Goal: Task Accomplishment & Management: Use online tool/utility

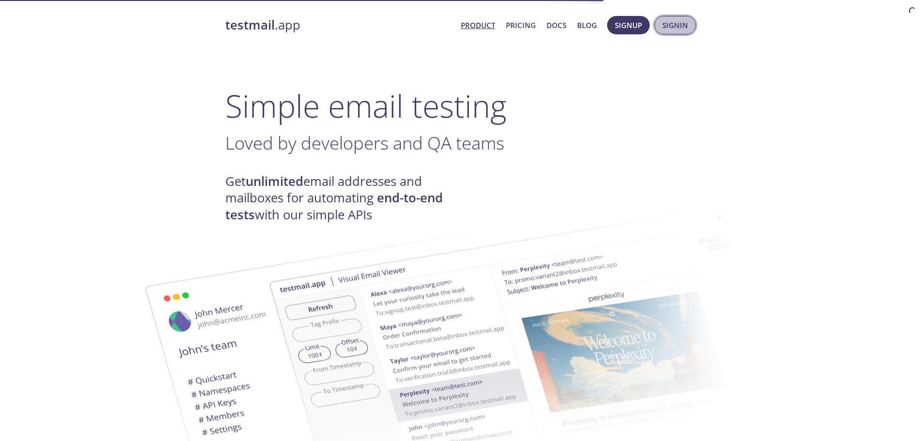
click at [675, 28] on span "Signin" at bounding box center [675, 25] width 26 height 13
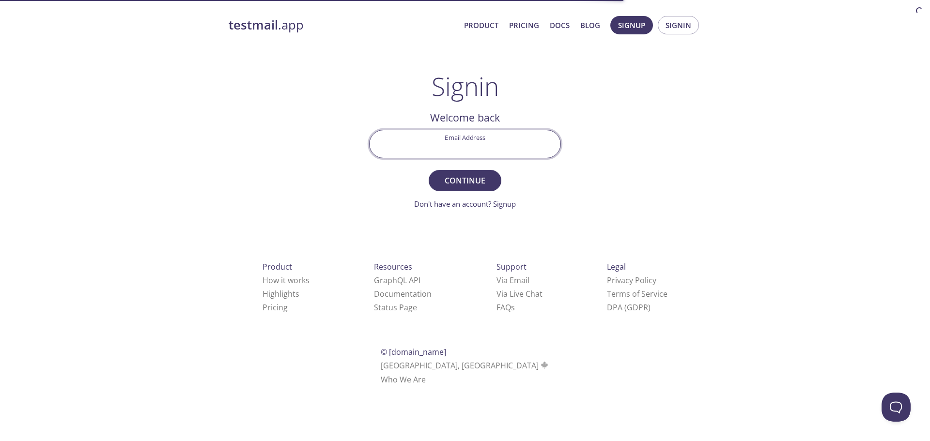
click at [491, 141] on input "Email Address" at bounding box center [465, 144] width 191 height 28
click at [471, 151] on input "Email Address" at bounding box center [465, 144] width 191 height 28
type input "[EMAIL_ADDRESS][DOMAIN_NAME]"
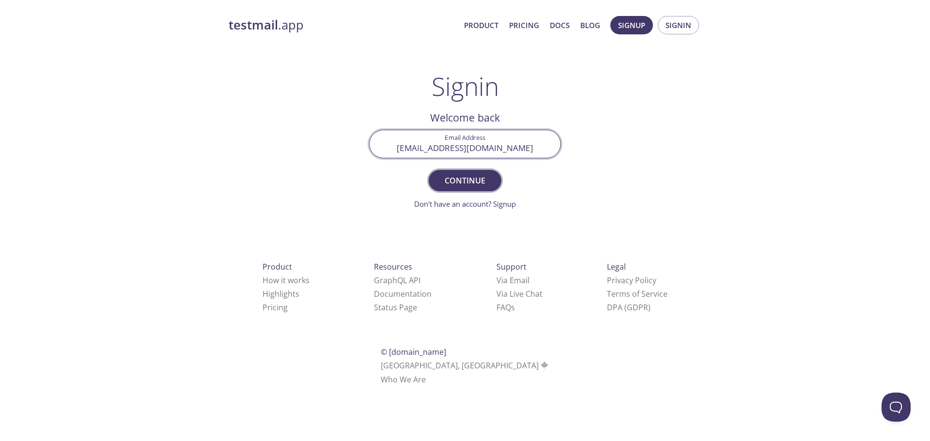
click at [475, 175] on span "Continue" at bounding box center [464, 181] width 51 height 14
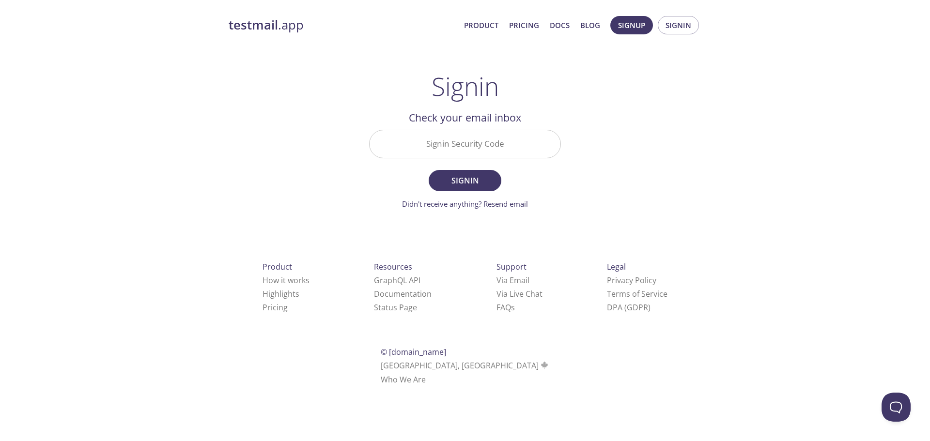
click at [477, 142] on input "Signin Security Code" at bounding box center [465, 144] width 191 height 28
paste input "1M6BNNX"
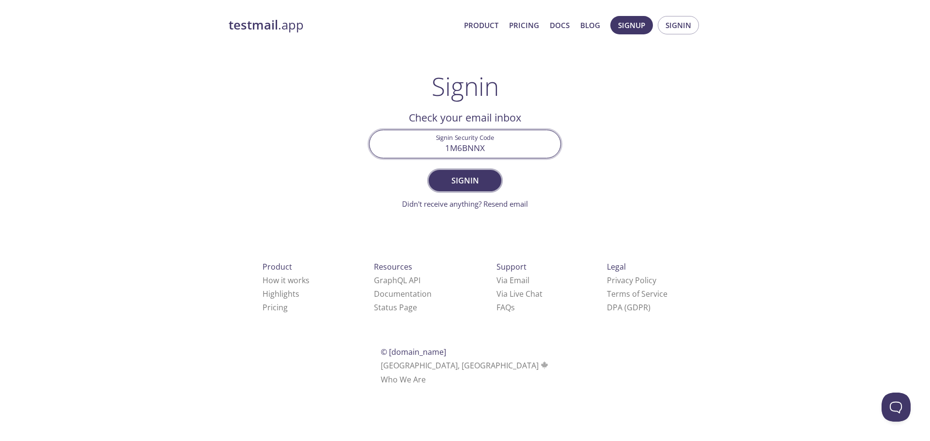
type input "1M6BNNX"
click at [477, 178] on span "Signin" at bounding box center [464, 181] width 51 height 14
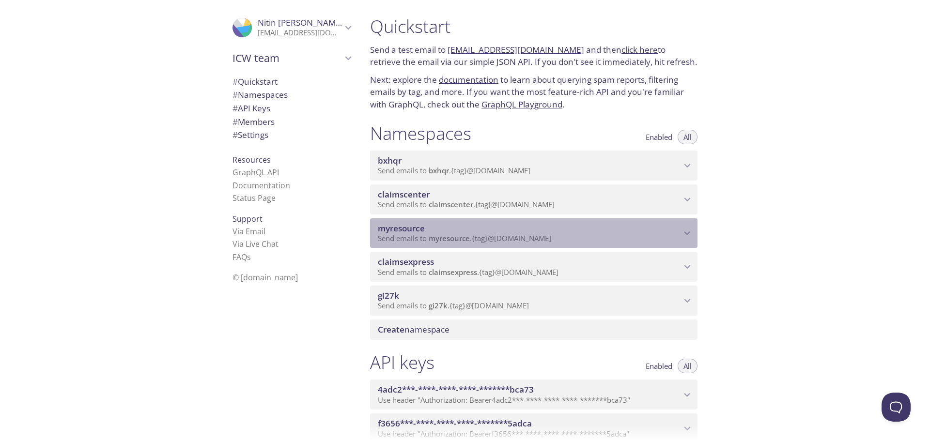
drag, startPoint x: 578, startPoint y: 240, endPoint x: 619, endPoint y: 247, distance: 40.8
click at [578, 241] on p "Send emails to myresource . {tag} @[DOMAIN_NAME]" at bounding box center [529, 239] width 303 height 10
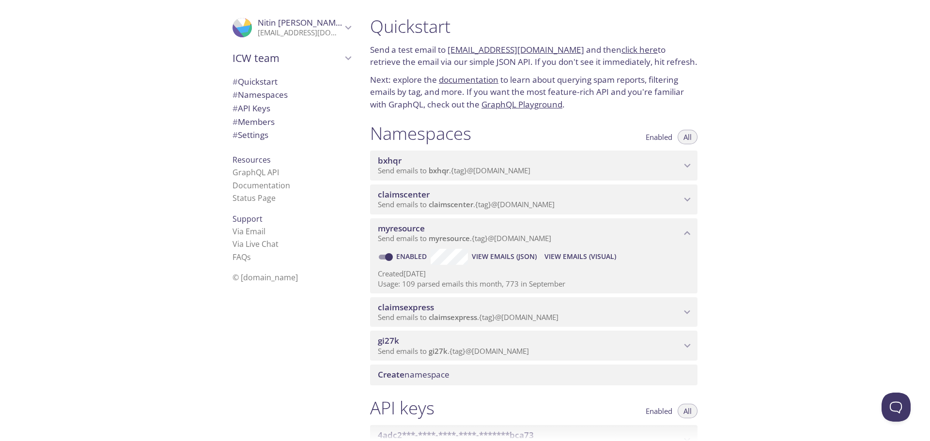
click at [585, 256] on span "View Emails (Visual)" at bounding box center [580, 257] width 72 height 12
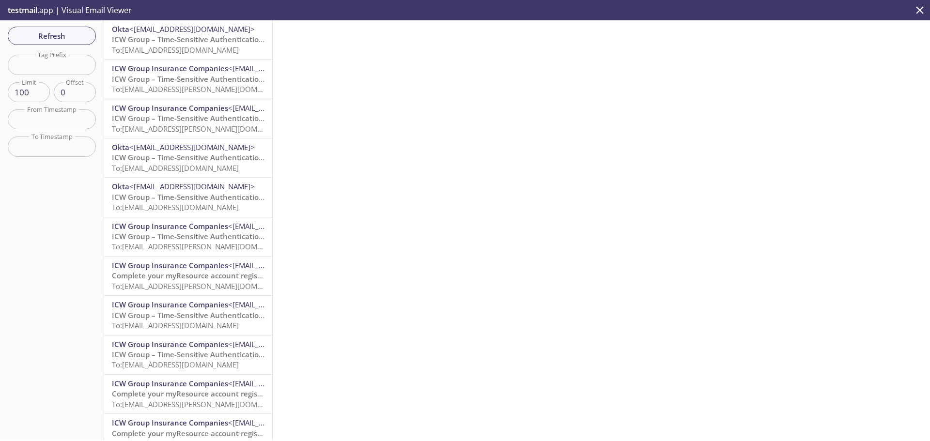
click at [187, 52] on span "To: [EMAIL_ADDRESS][DOMAIN_NAME]" at bounding box center [175, 50] width 127 height 10
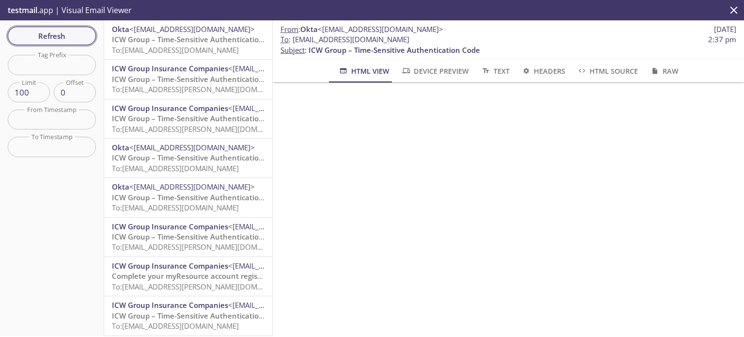
click at [46, 40] on span "Refresh" at bounding box center [51, 36] width 73 height 13
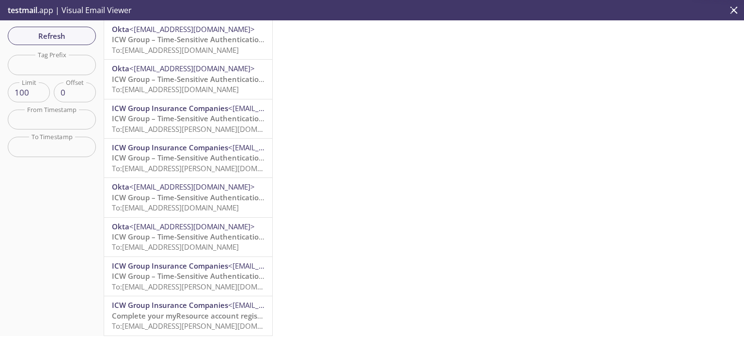
click at [182, 40] on span "ICW Group – Time-Sensitive Authentication Code" at bounding box center [197, 39] width 171 height 10
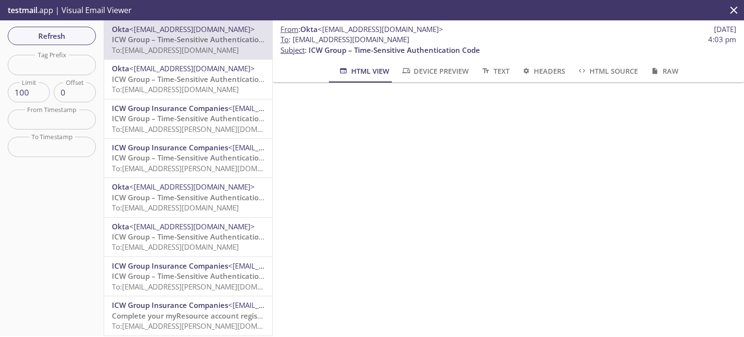
click at [83, 36] on span "Refresh" at bounding box center [51, 36] width 73 height 13
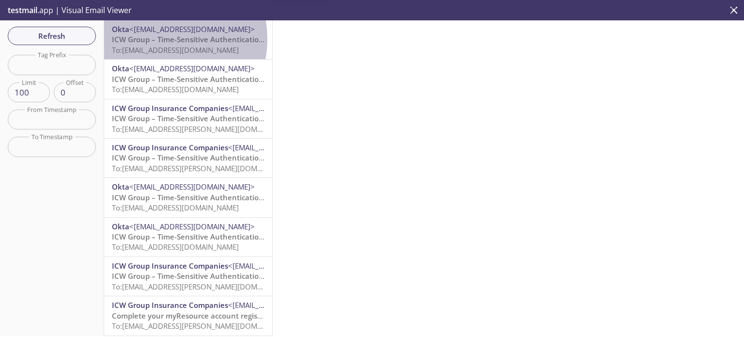
click at [155, 39] on span "ICW Group – Time-Sensitive Authentication Code" at bounding box center [197, 39] width 171 height 10
